Goal: Task Accomplishment & Management: Manage account settings

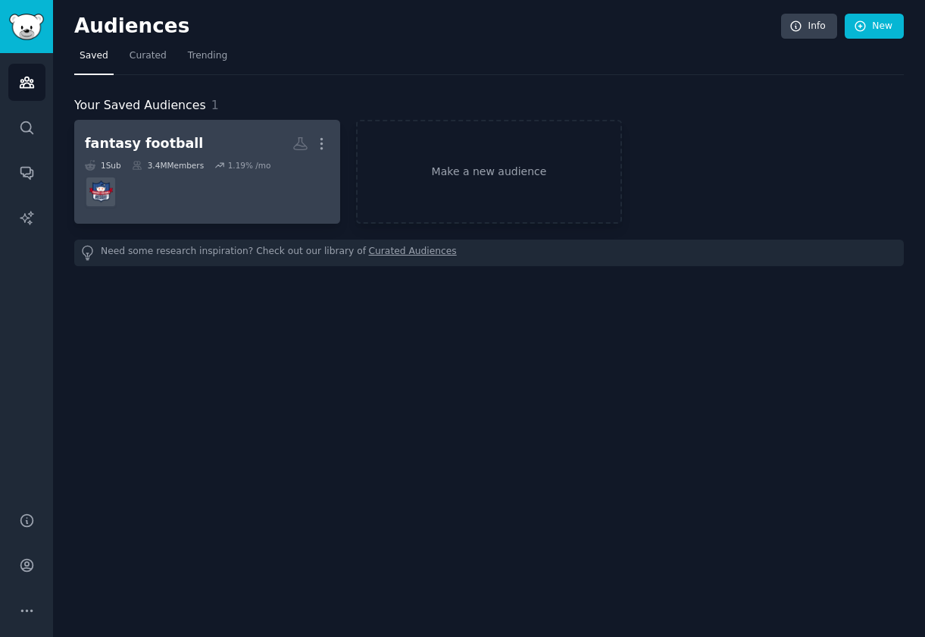
click at [161, 143] on div "fantasy football" at bounding box center [144, 143] width 118 height 19
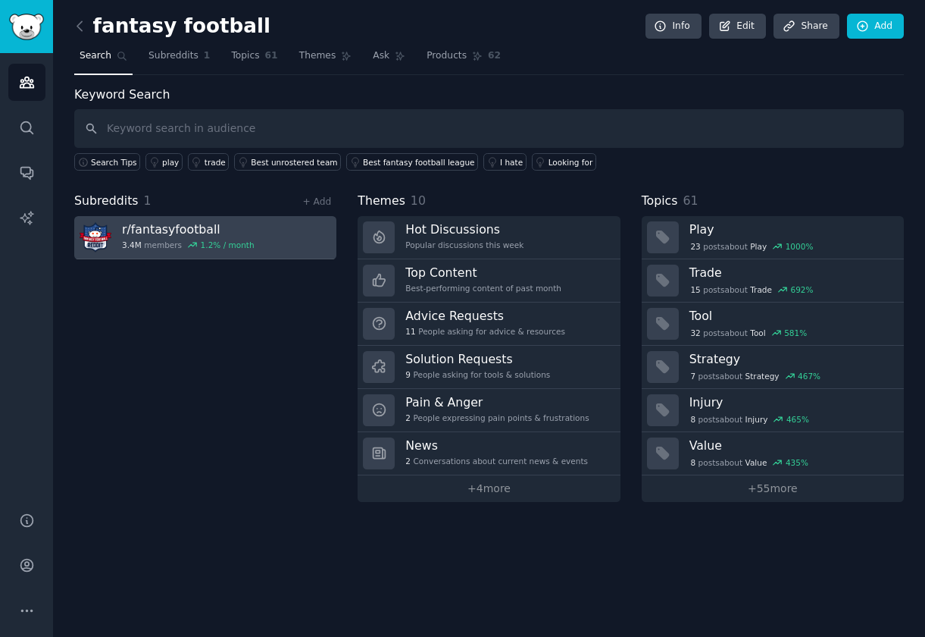
click at [245, 242] on div "1.2 % / month" at bounding box center [228, 245] width 54 height 11
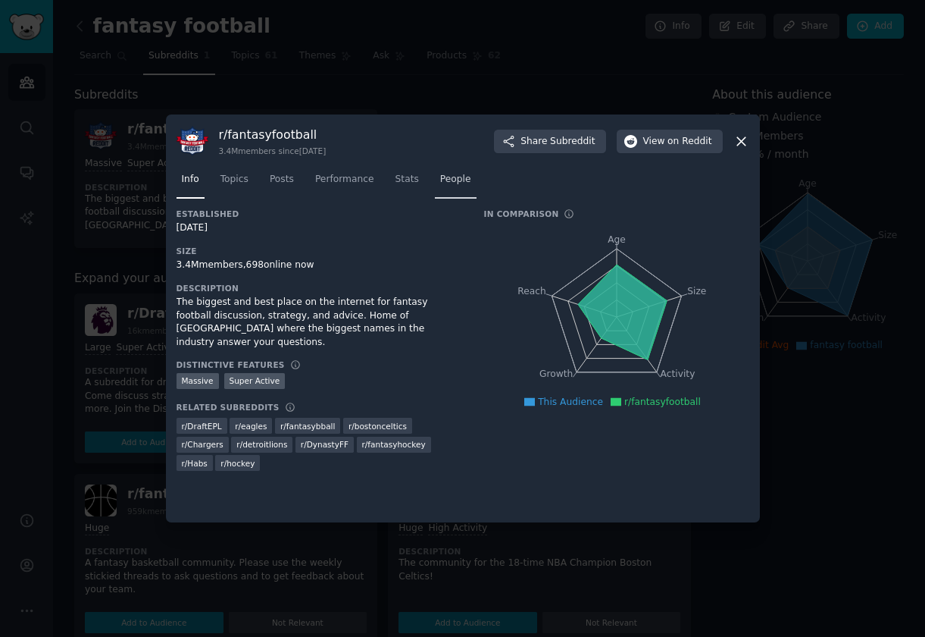
click at [459, 180] on span "People" at bounding box center [455, 180] width 31 height 14
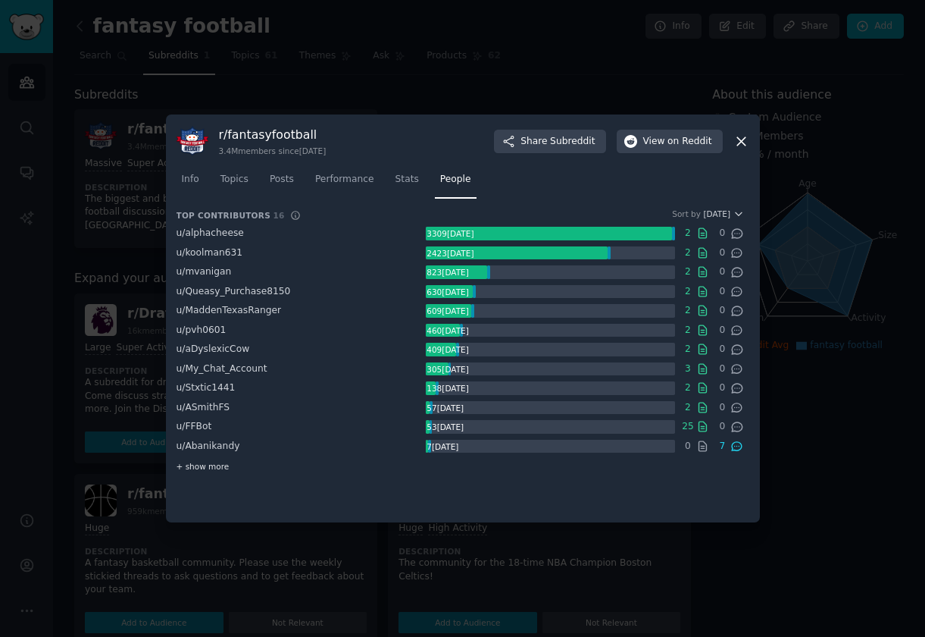
click at [201, 470] on span "+ show more" at bounding box center [203, 466] width 53 height 11
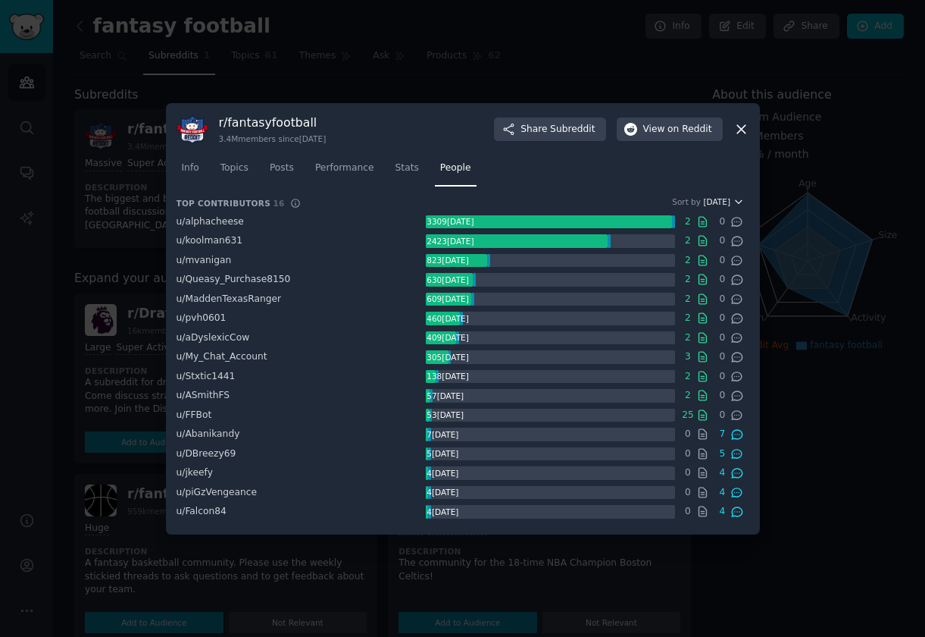
click at [728, 198] on span "Karma" at bounding box center [716, 201] width 27 height 11
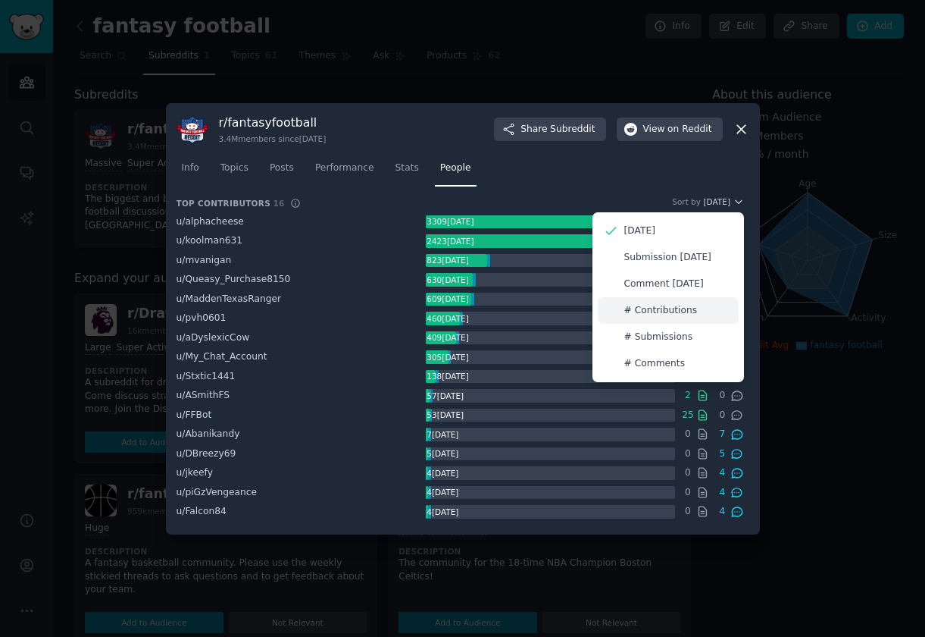
click at [663, 314] on p "# Contributions" at bounding box center [662, 311] width 74 height 14
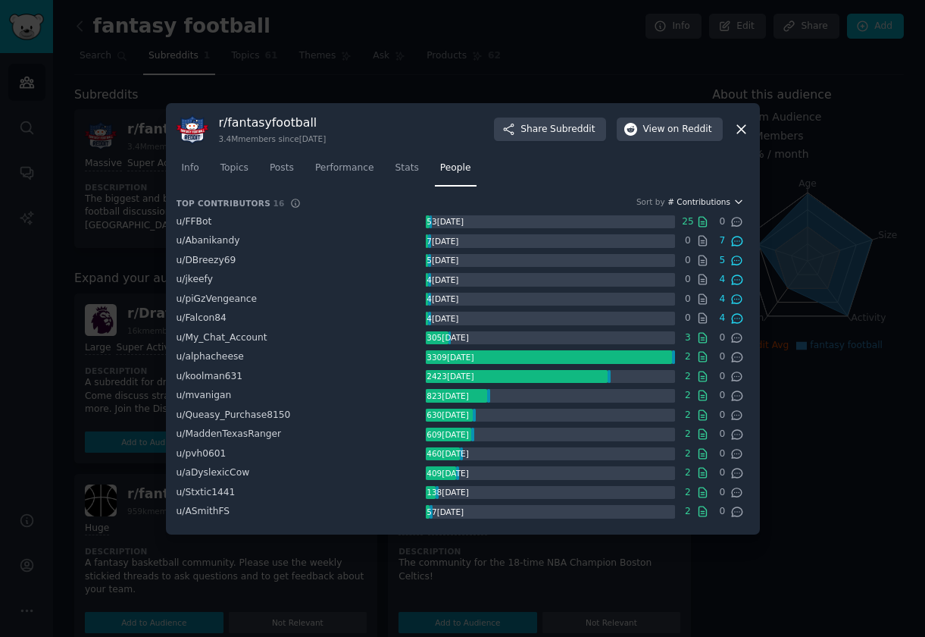
click at [712, 201] on span "# Contributions" at bounding box center [699, 201] width 63 height 11
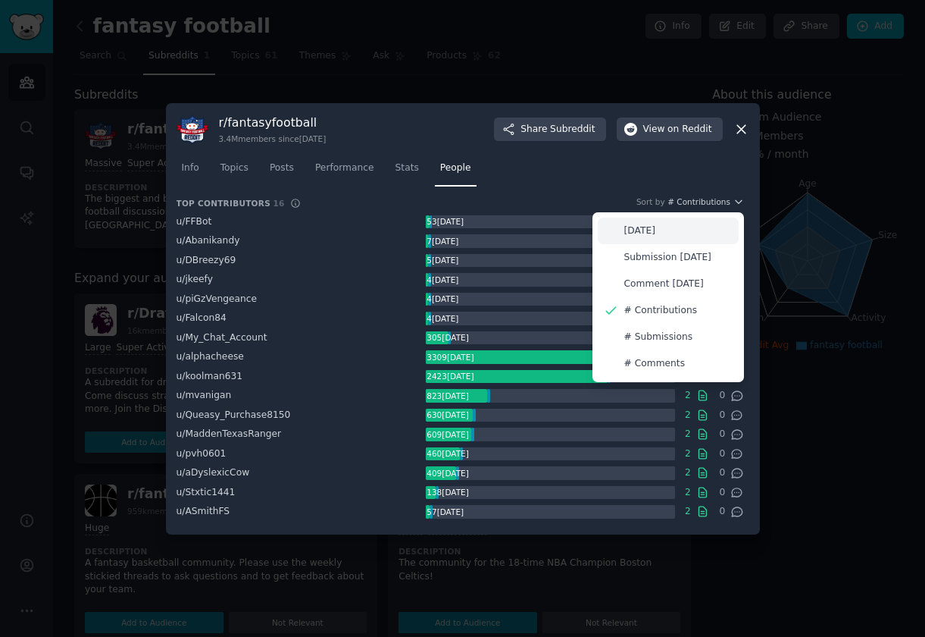
click at [703, 235] on div "Karma" at bounding box center [668, 231] width 141 height 27
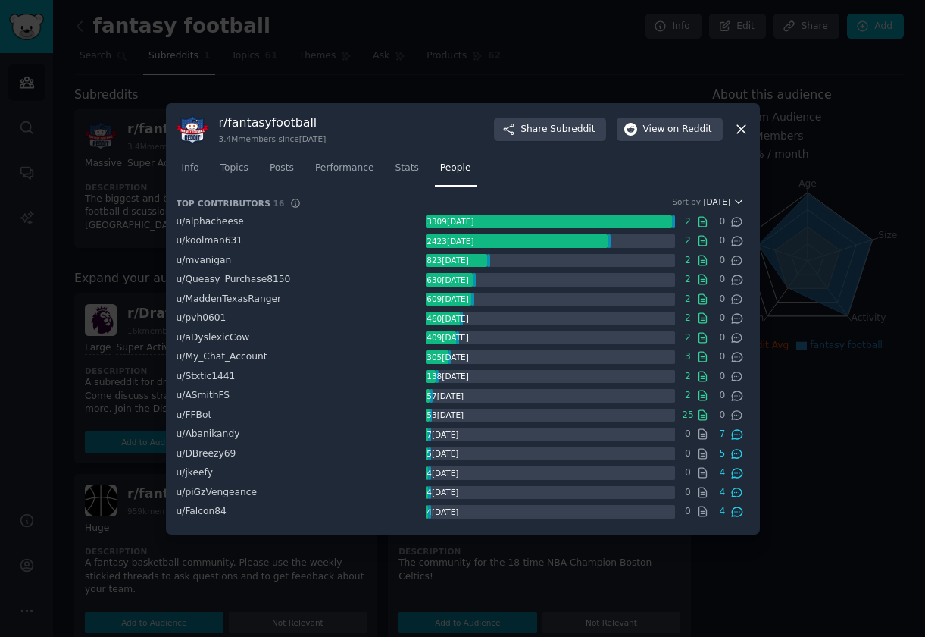
click at [716, 203] on span "Karma" at bounding box center [716, 201] width 27 height 11
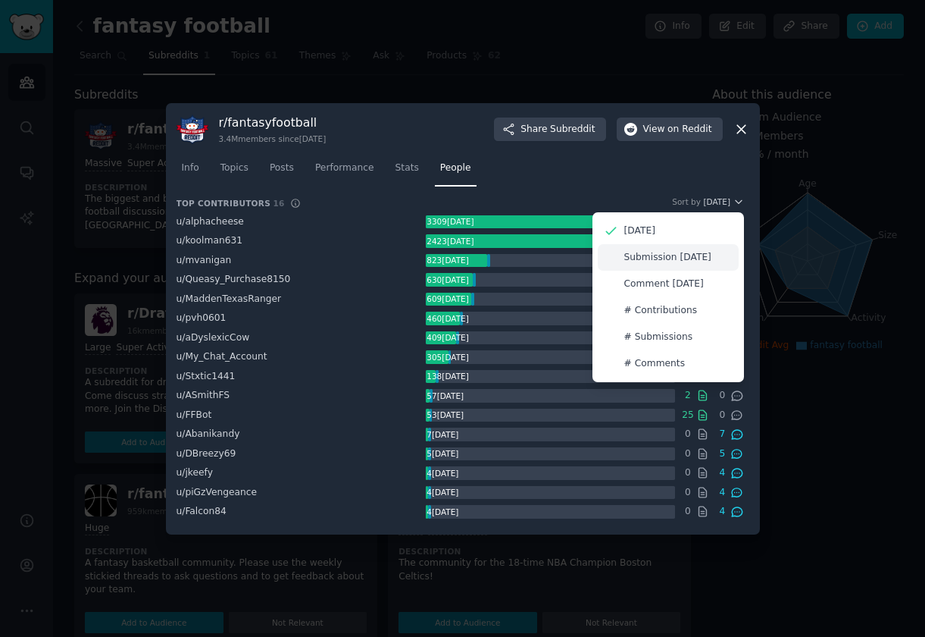
click at [679, 256] on p "Submission Karma" at bounding box center [668, 258] width 87 height 14
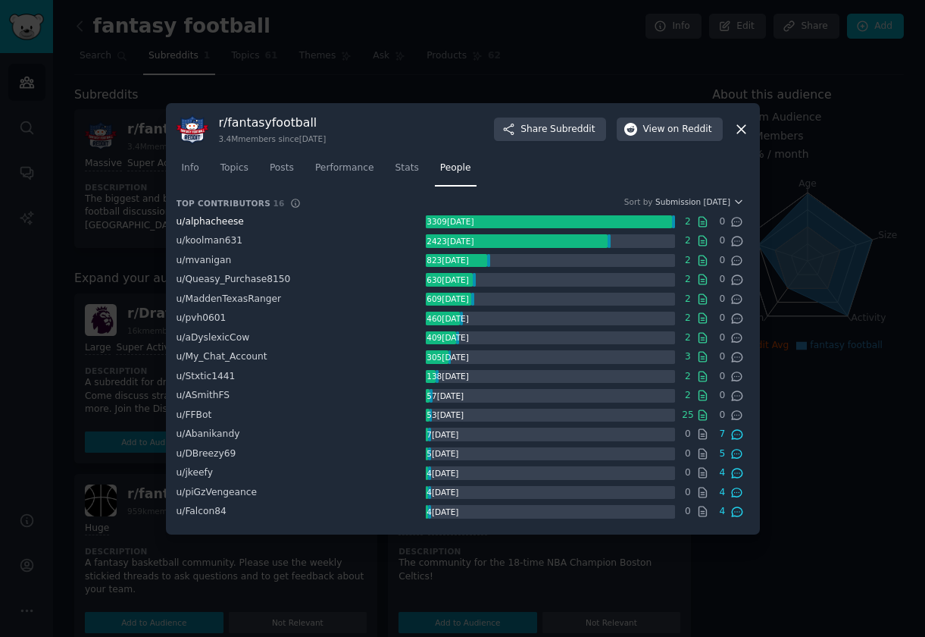
click at [205, 223] on span "u/ alphacheese" at bounding box center [210, 221] width 67 height 11
click at [193, 224] on span "u/ alphacheese" at bounding box center [210, 221] width 67 height 11
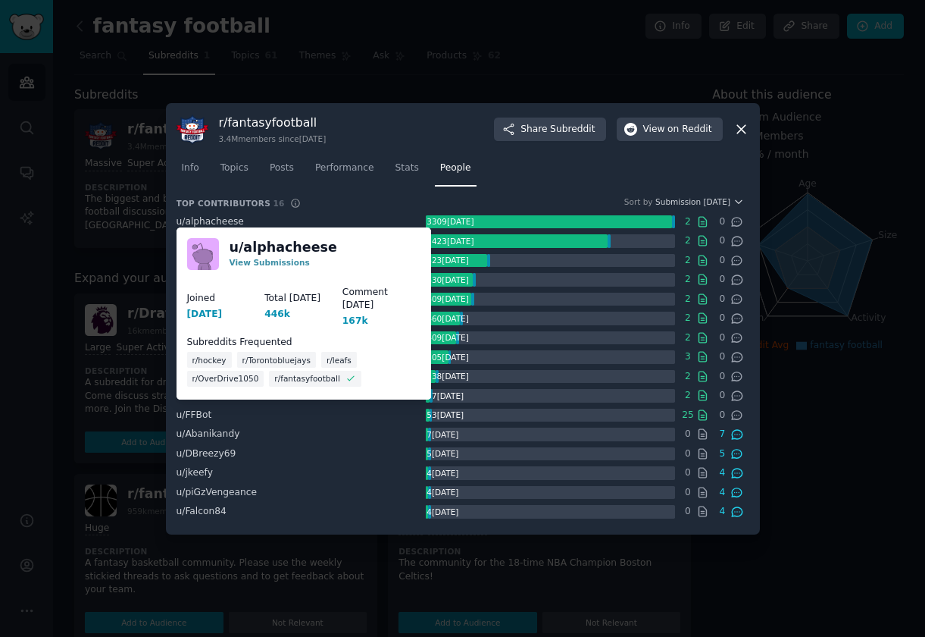
click at [210, 246] on img at bounding box center [203, 254] width 32 height 32
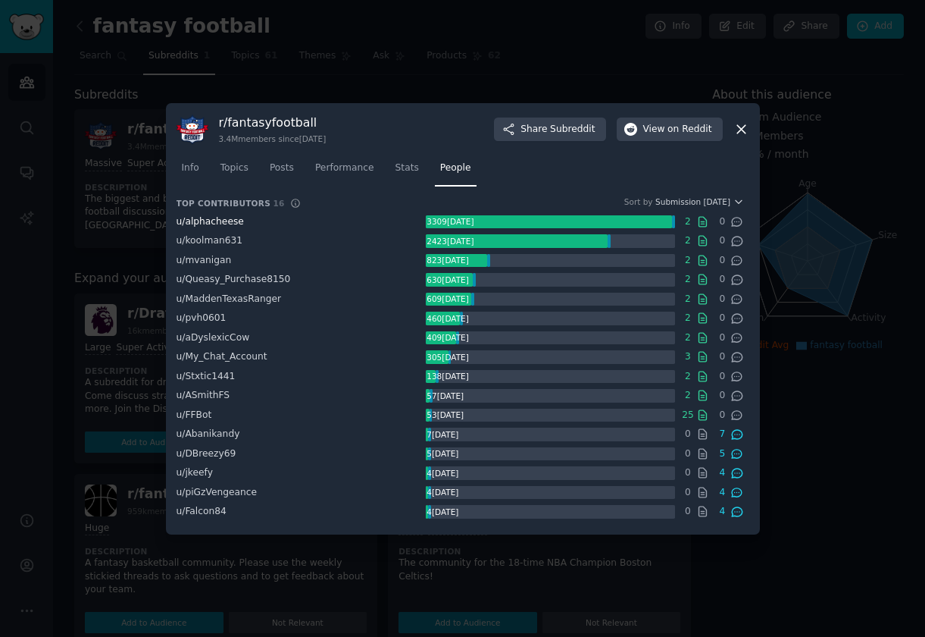
click at [208, 218] on span "u/ alphacheese" at bounding box center [210, 221] width 67 height 11
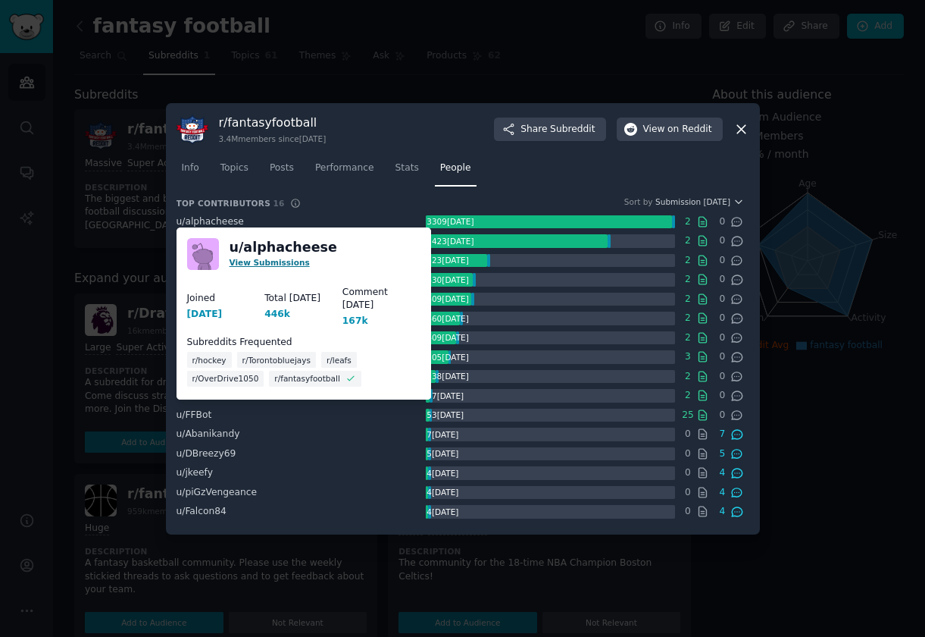
click at [255, 264] on link "View Submissions" at bounding box center [270, 262] width 80 height 9
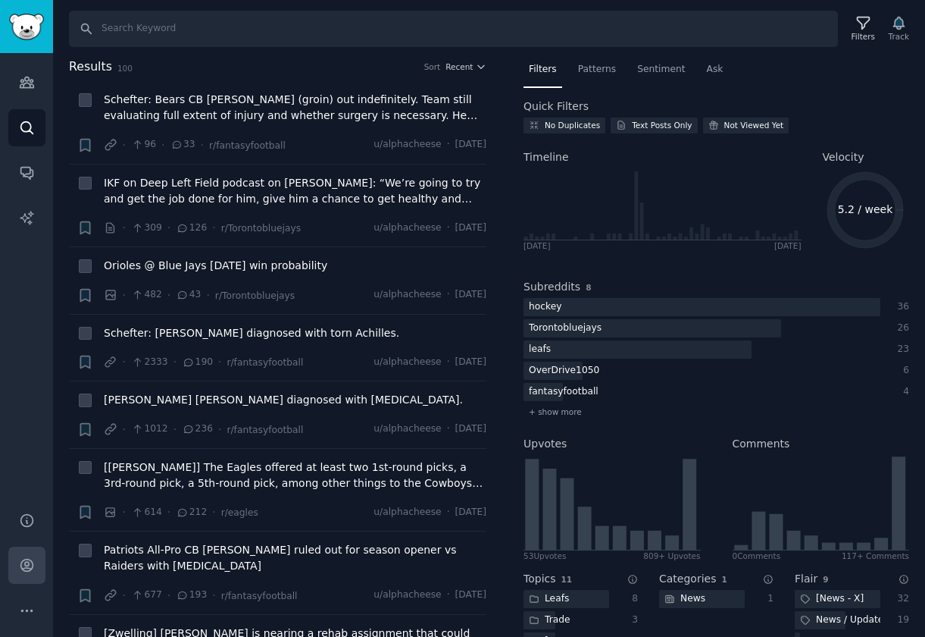
click at [27, 571] on icon "Sidebar" at bounding box center [27, 565] width 16 height 16
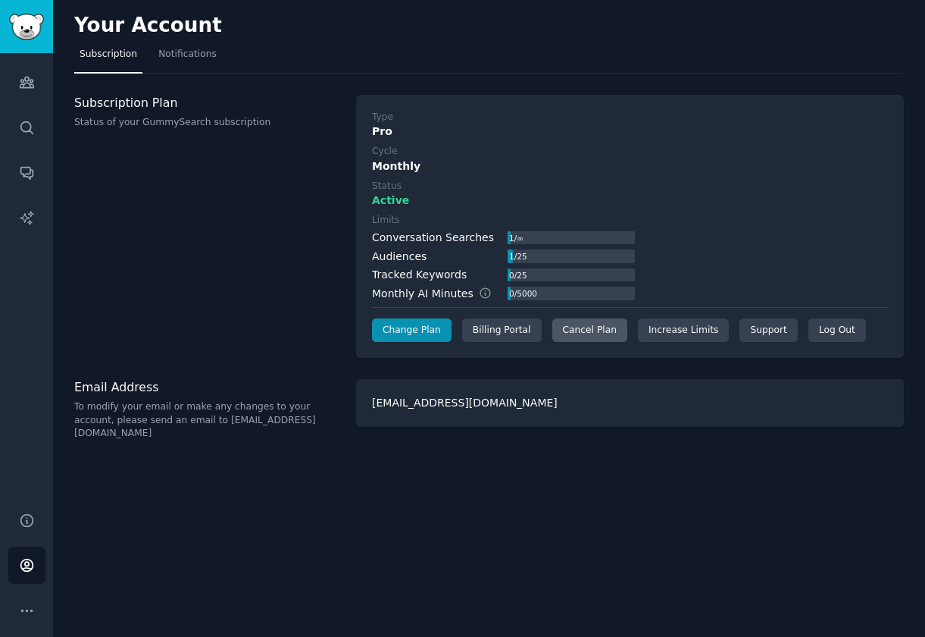
click at [562, 337] on div "Cancel Plan" at bounding box center [590, 330] width 75 height 24
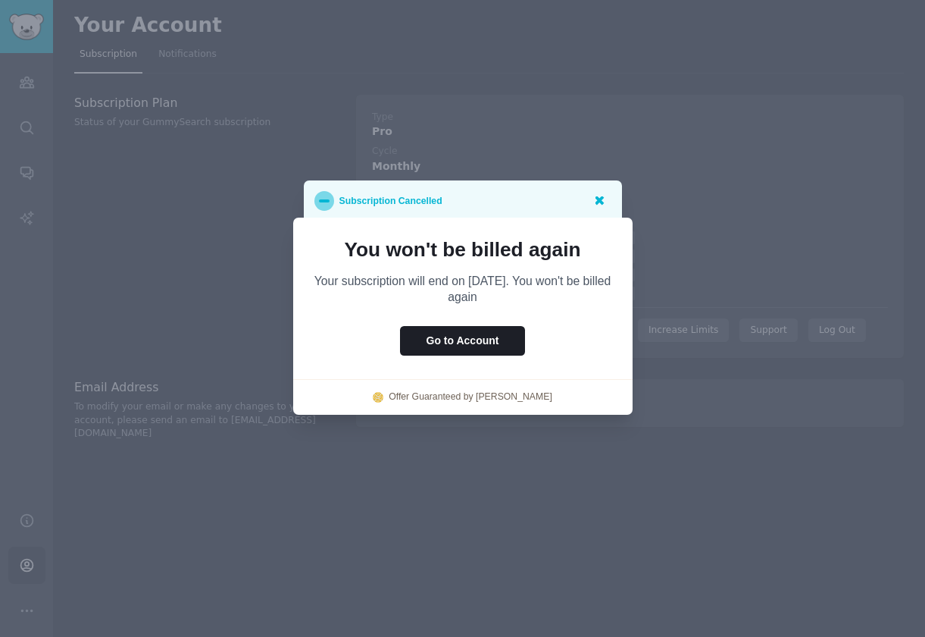
click at [600, 201] on icon at bounding box center [600, 200] width 9 height 9
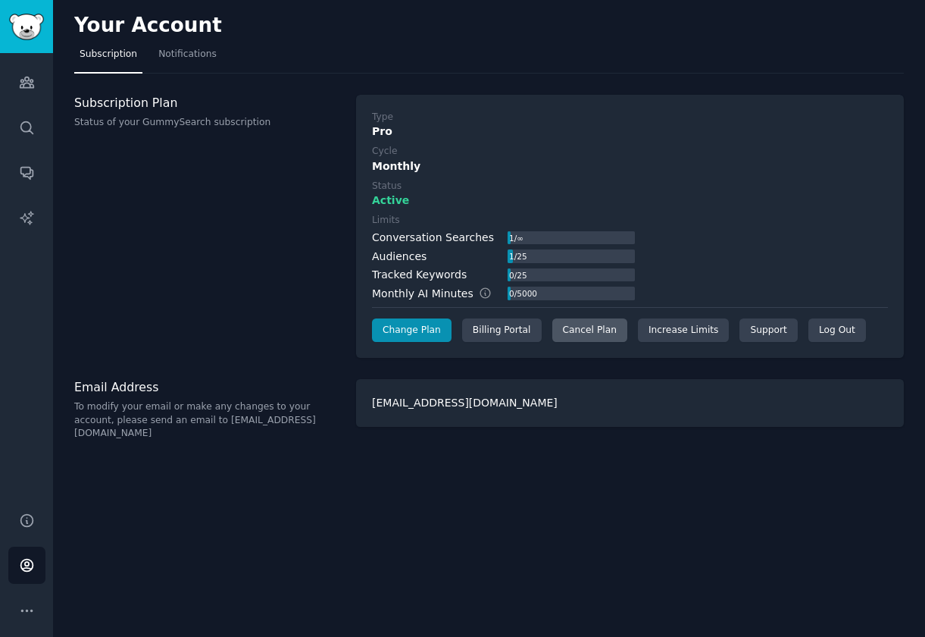
click at [571, 337] on div "Cancel Plan" at bounding box center [590, 330] width 75 height 24
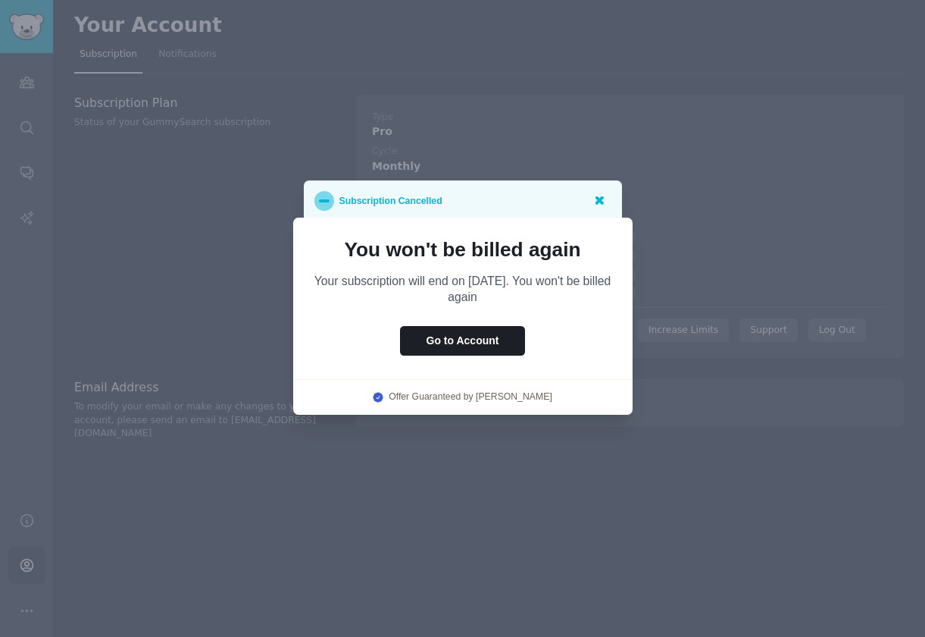
click at [596, 197] on icon at bounding box center [600, 200] width 9 height 9
